Goal: Transaction & Acquisition: Purchase product/service

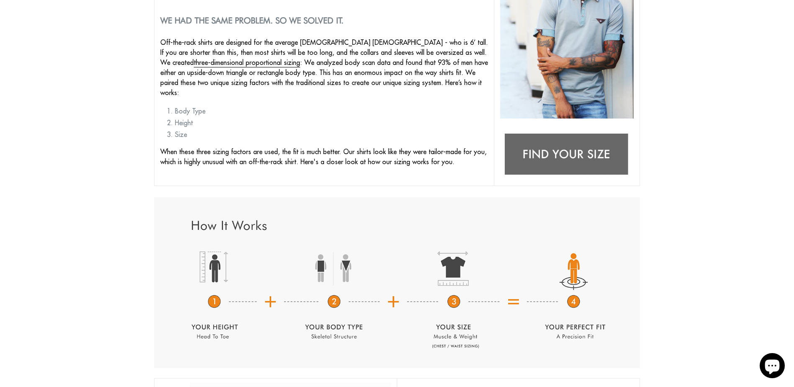
scroll to position [209, 0]
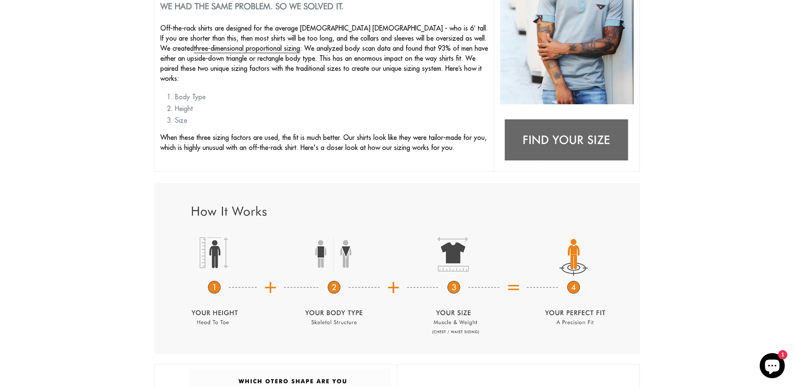
click at [570, 132] on img at bounding box center [567, 140] width 134 height 53
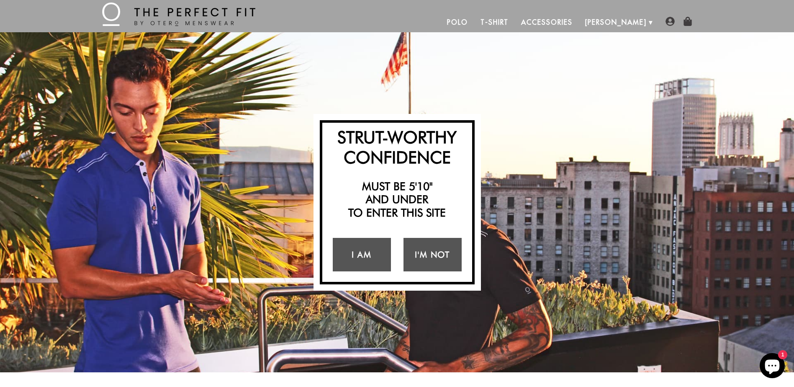
scroll to position [42, 0]
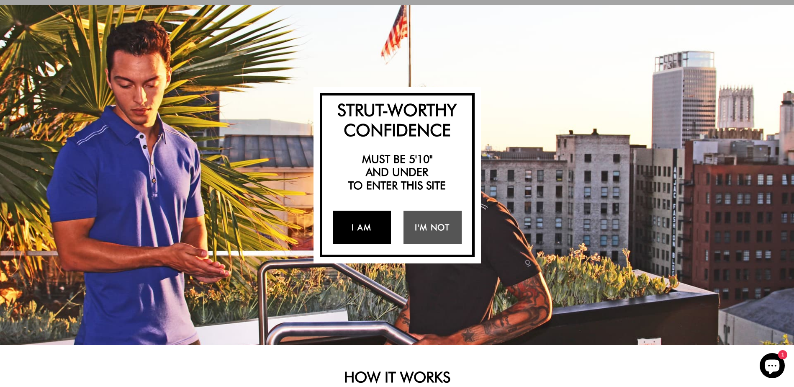
click at [356, 230] on link "I Am" at bounding box center [362, 227] width 58 height 33
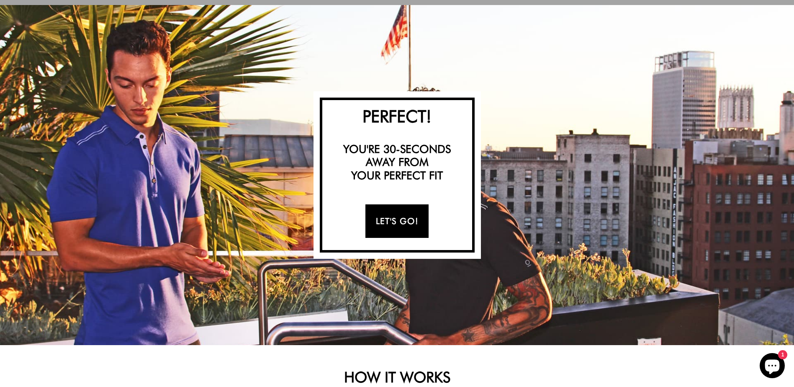
click at [388, 221] on link "Let's Go!" at bounding box center [396, 220] width 63 height 33
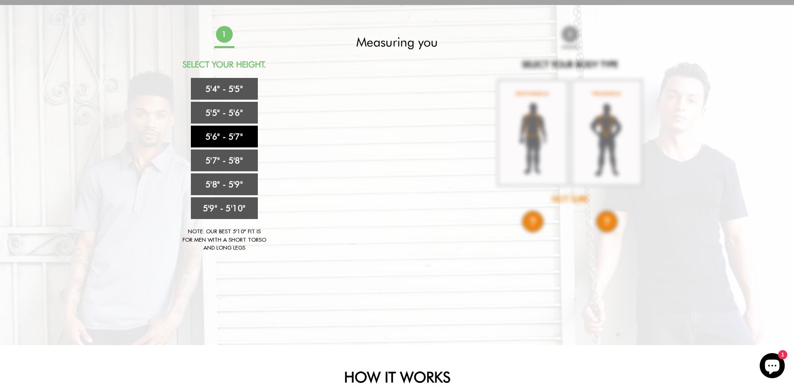
click at [218, 137] on link "5'6" - 5'7"" at bounding box center [224, 137] width 67 height 22
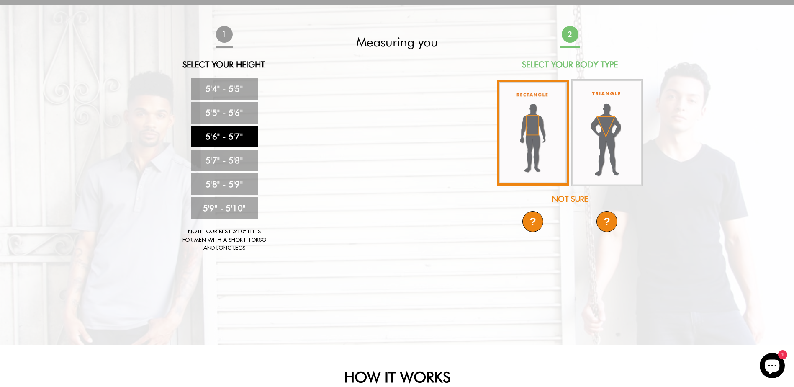
click at [529, 132] on img at bounding box center [533, 133] width 72 height 106
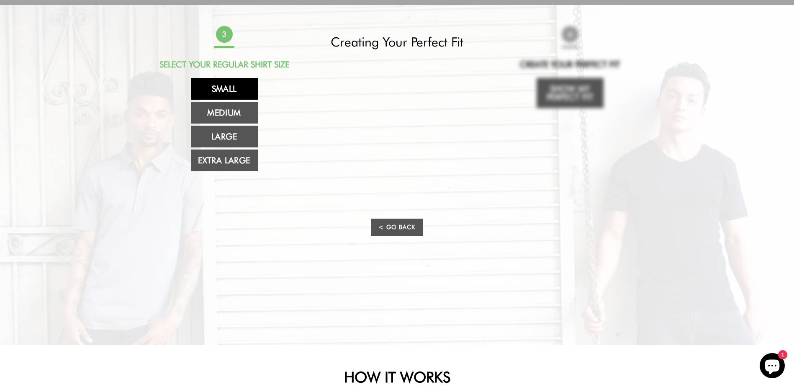
click at [220, 92] on link "Small" at bounding box center [224, 89] width 67 height 22
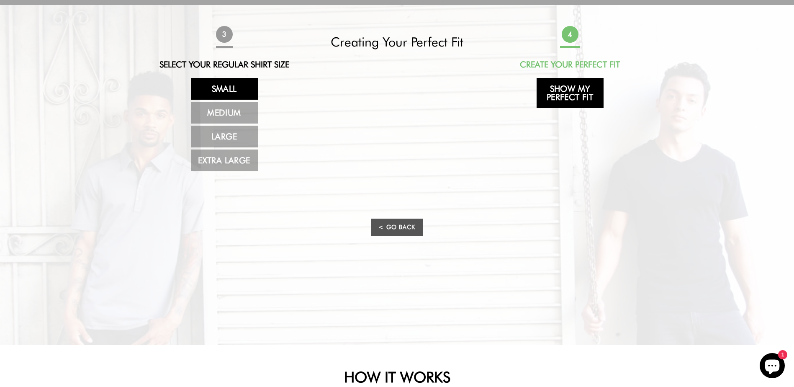
click at [583, 88] on link "Show My Perfect Fit" at bounding box center [570, 93] width 67 height 30
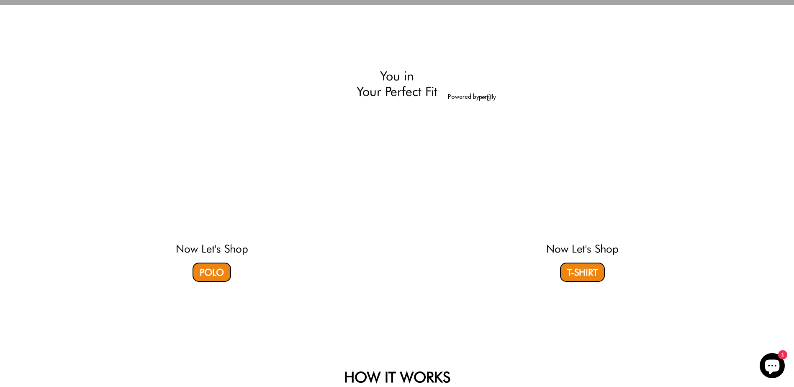
select select "56-57"
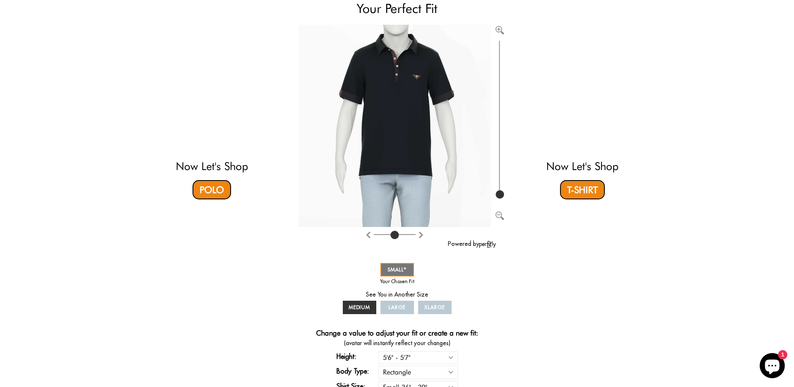
scroll to position [84, 0]
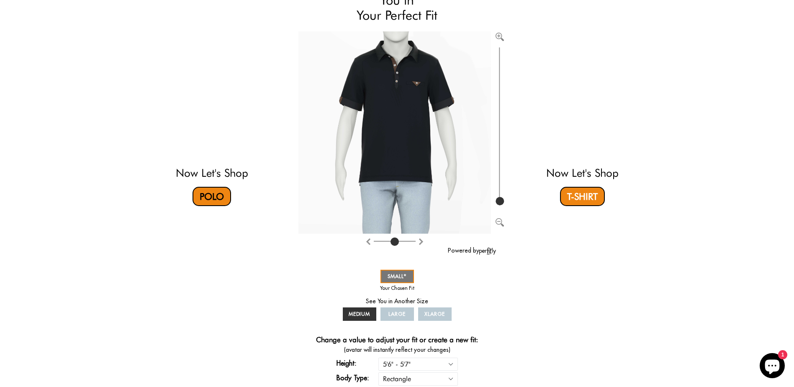
click at [200, 191] on link "Polo" at bounding box center [212, 196] width 39 height 19
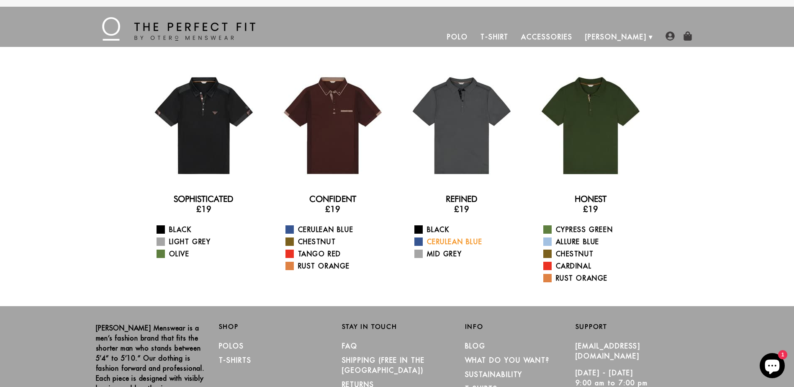
click at [418, 241] on span at bounding box center [418, 241] width 8 height 8
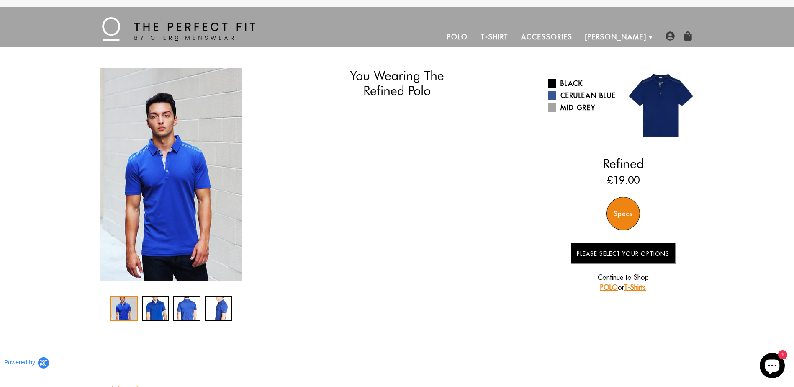
select select "56-57"
